Goal: Task Accomplishment & Management: Manage account settings

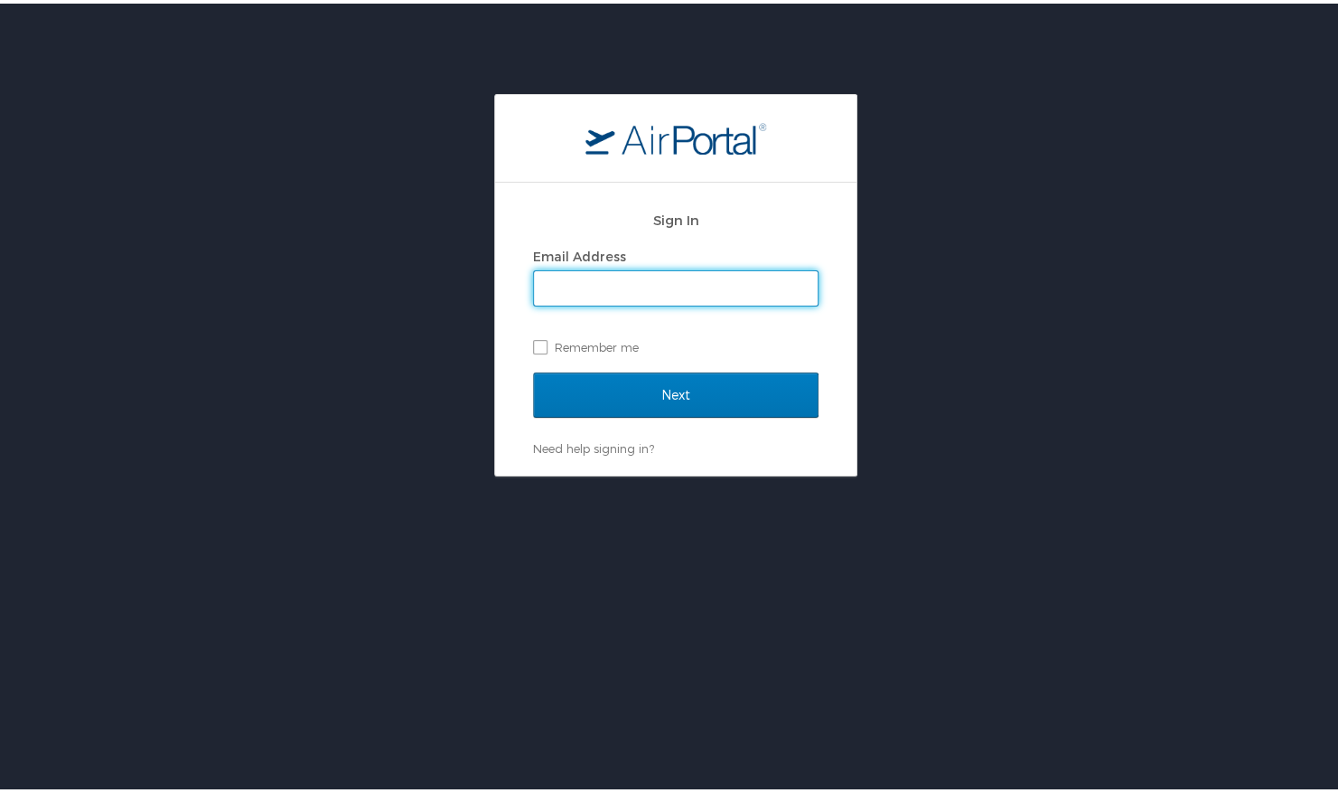
click at [647, 271] on input "Email Address" at bounding box center [676, 285] width 284 height 34
type input "bwiegert@hotmail.com"
click at [566, 327] on div "Email Address bwiegert@hotmail.com Remember me" at bounding box center [676, 298] width 286 height 117
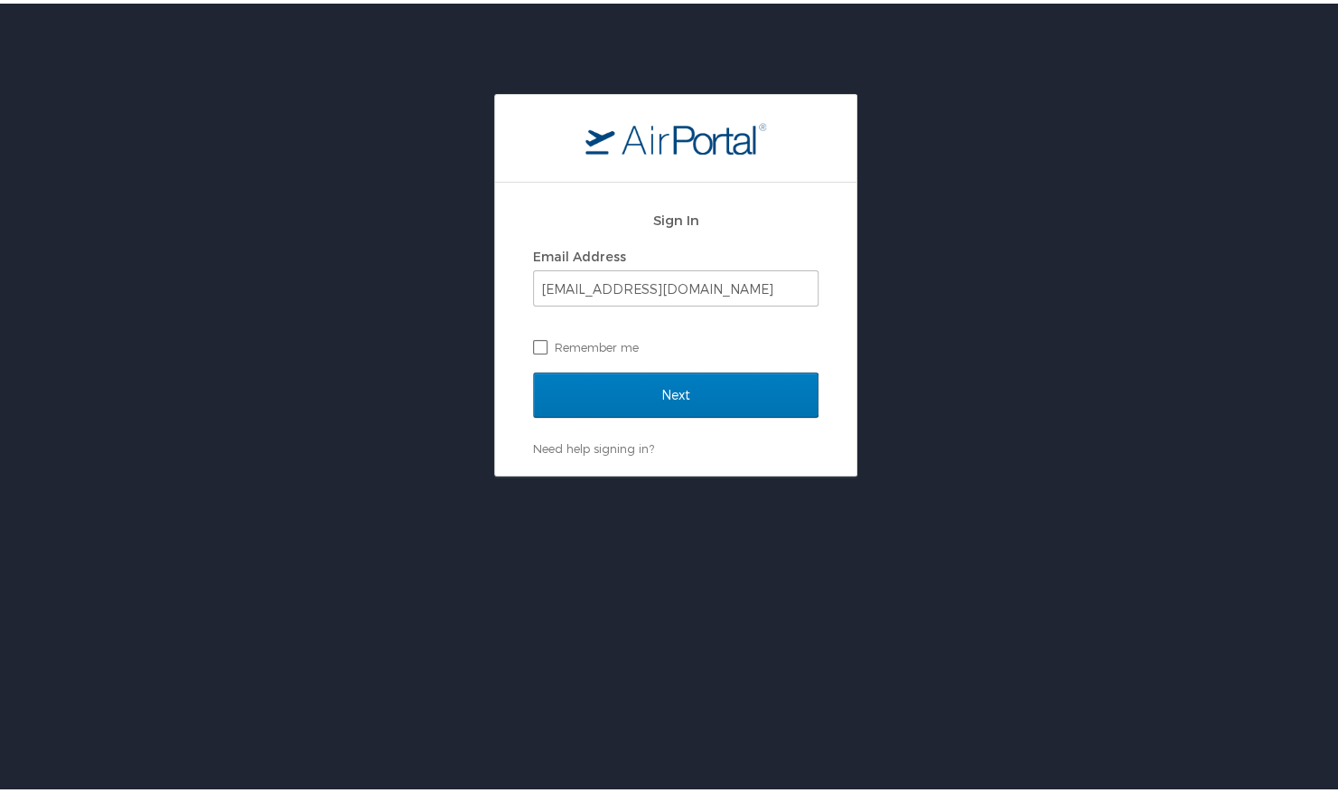
click at [566, 346] on label "Remember me" at bounding box center [676, 343] width 286 height 27
click at [545, 346] on input "Remember me" at bounding box center [539, 342] width 12 height 12
checkbox input "true"
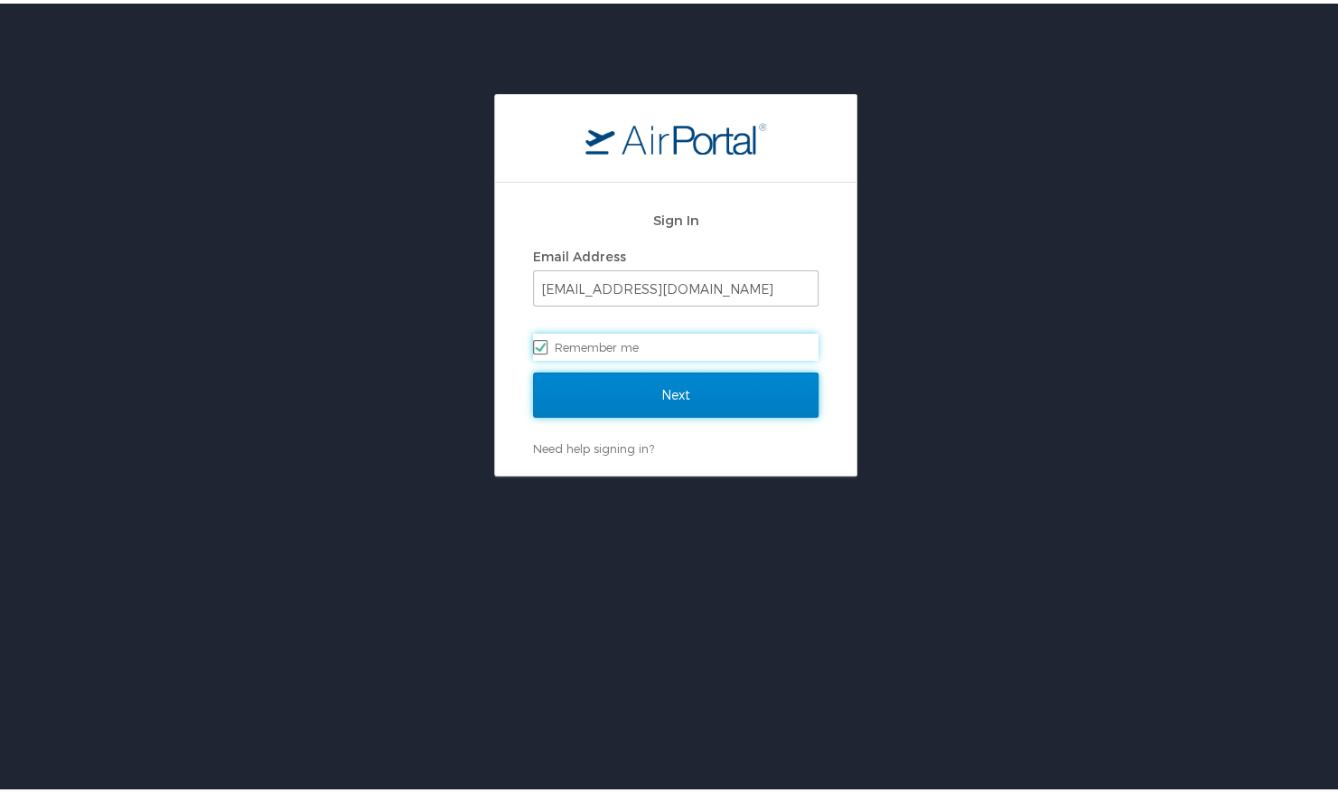
click at [579, 392] on input "Next" at bounding box center [676, 391] width 286 height 45
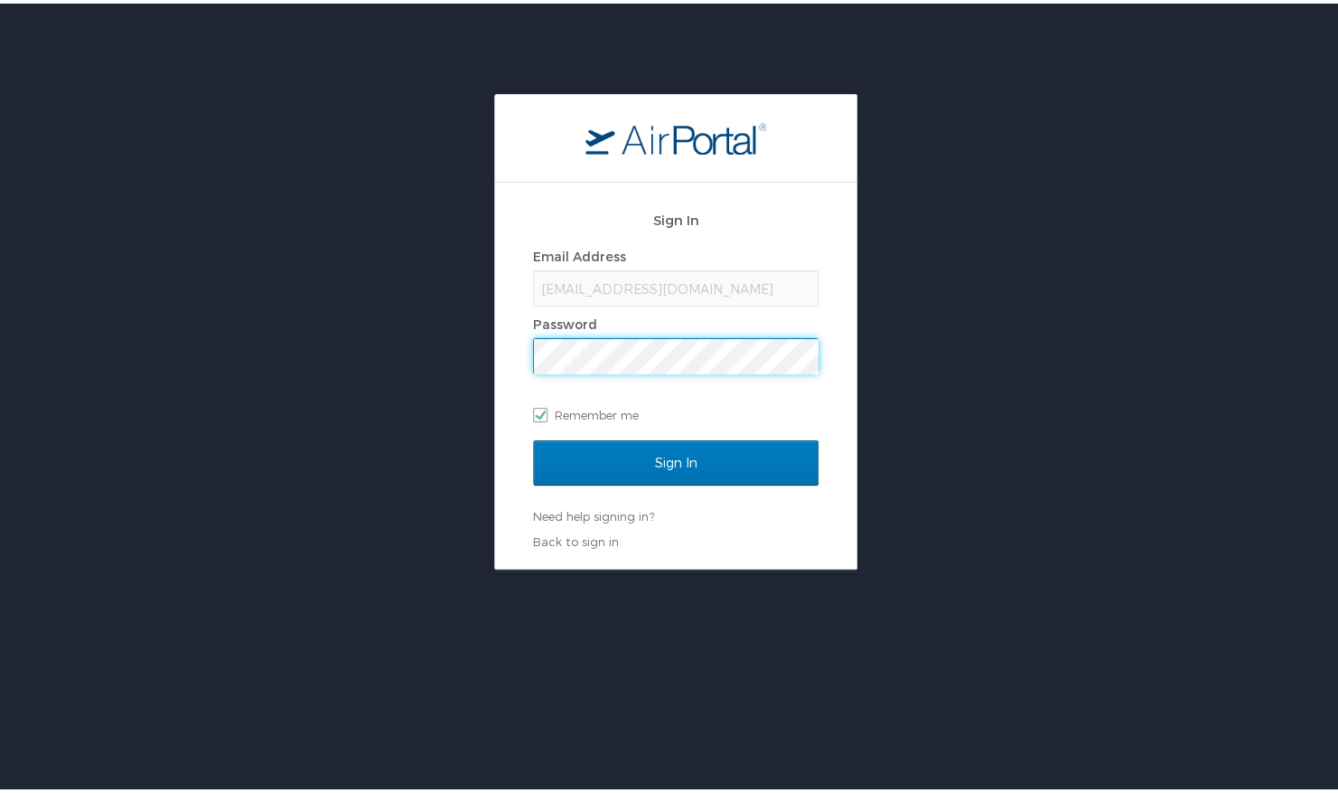
click at [533, 437] on input "Sign In" at bounding box center [676, 459] width 286 height 45
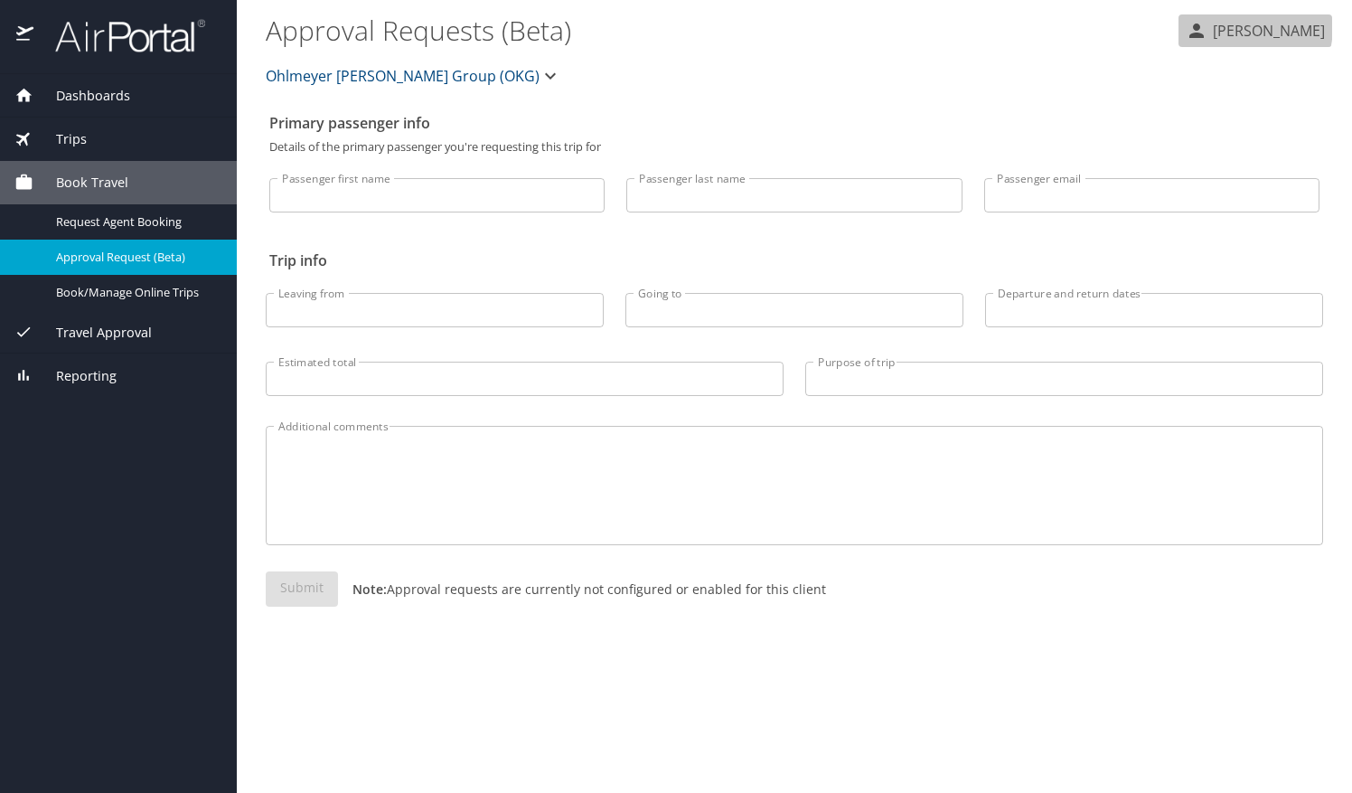
click at [1229, 25] on p "[PERSON_NAME]" at bounding box center [1265, 31] width 117 height 22
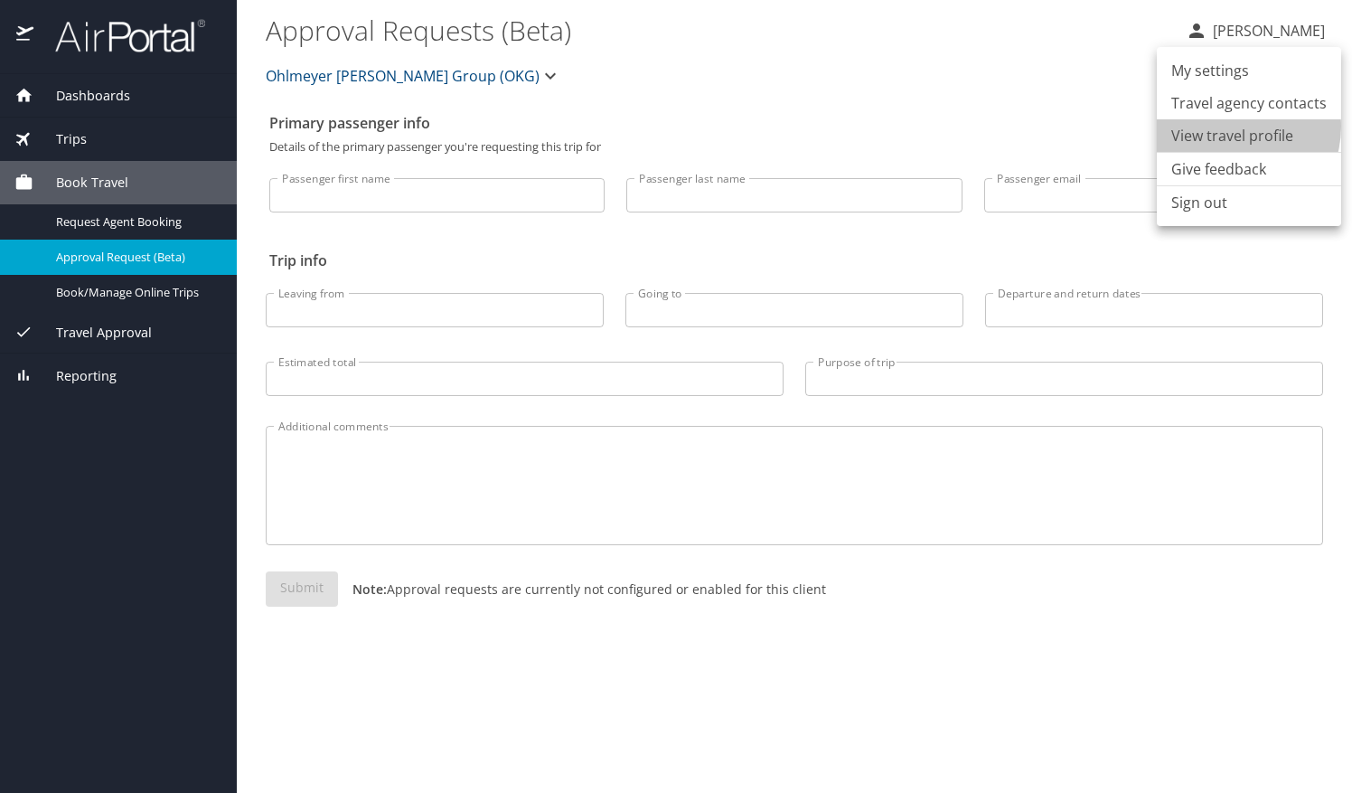
click at [1231, 127] on li "View travel profile" at bounding box center [1249, 135] width 184 height 33
